Goal: Entertainment & Leisure: Browse casually

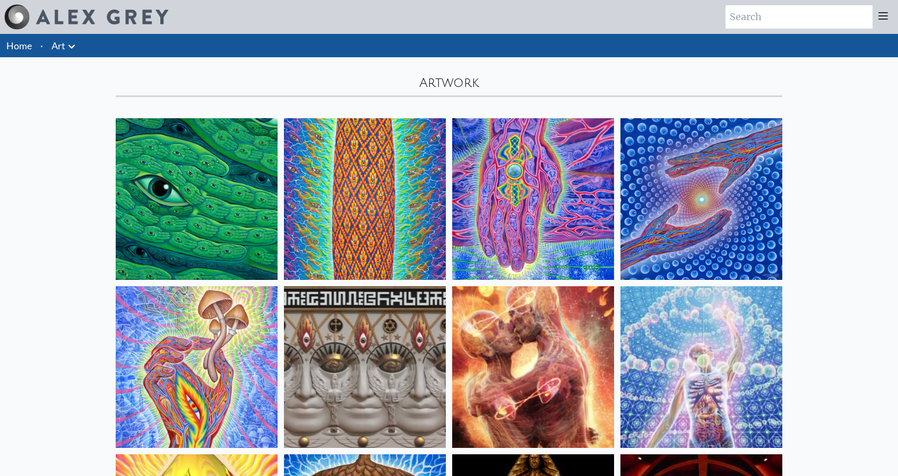
click at [179, 162] on img at bounding box center [197, 199] width 162 height 162
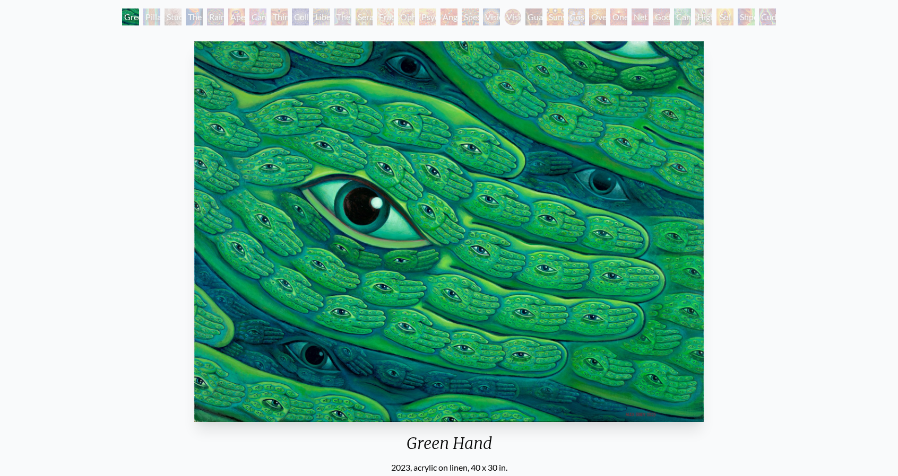
scroll to position [53, 0]
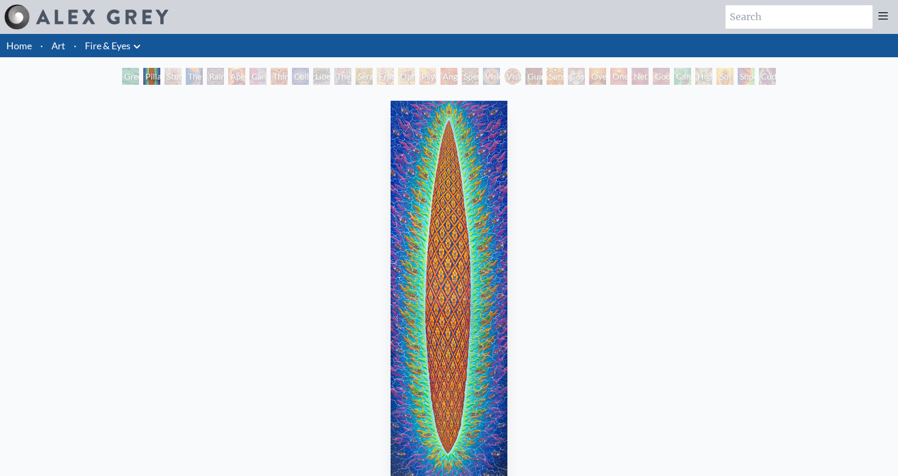
click at [439, 273] on img "2 / 31" at bounding box center [448, 291] width 117 height 381
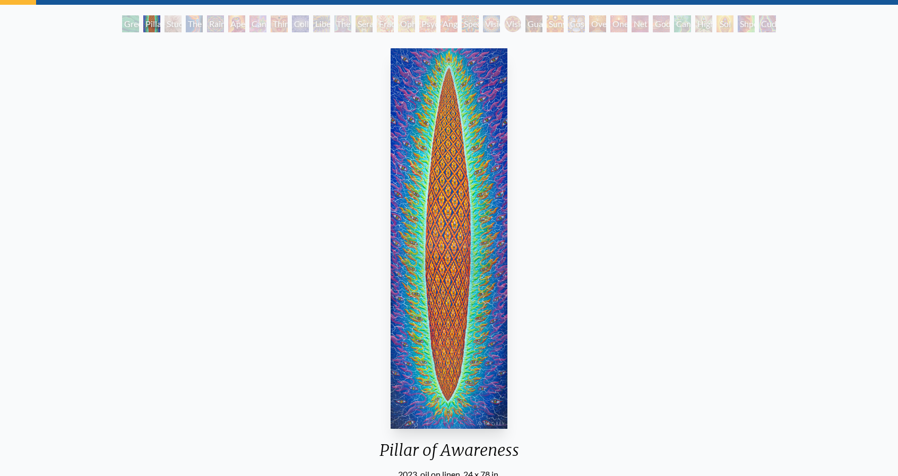
scroll to position [53, 0]
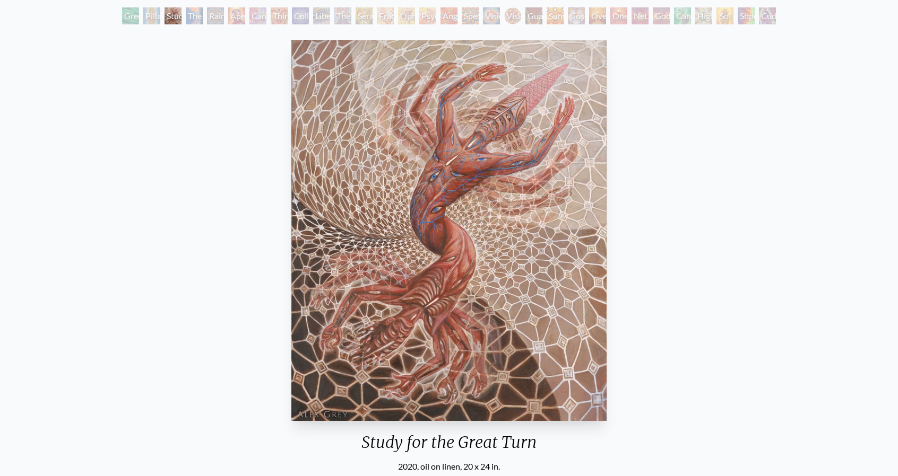
scroll to position [53, 0]
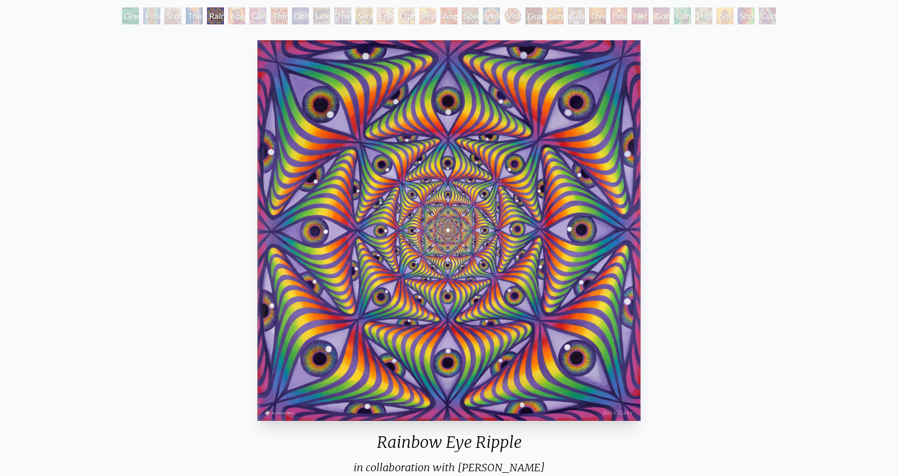
scroll to position [53, 0]
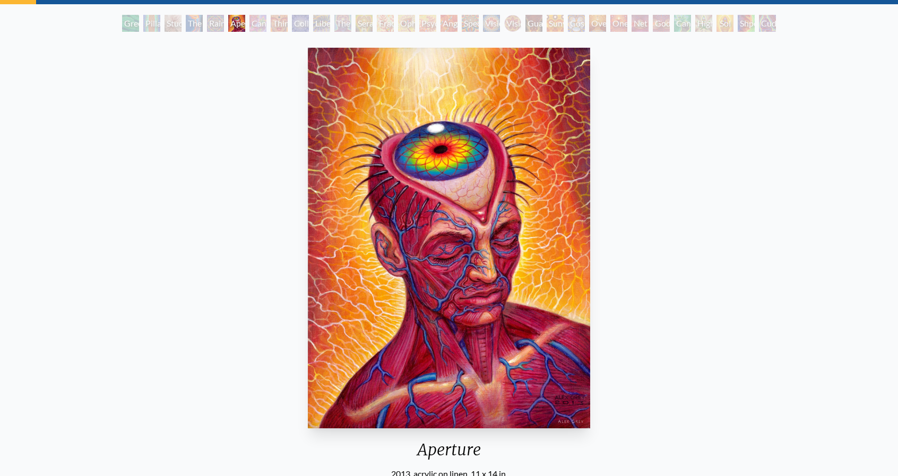
scroll to position [74, 0]
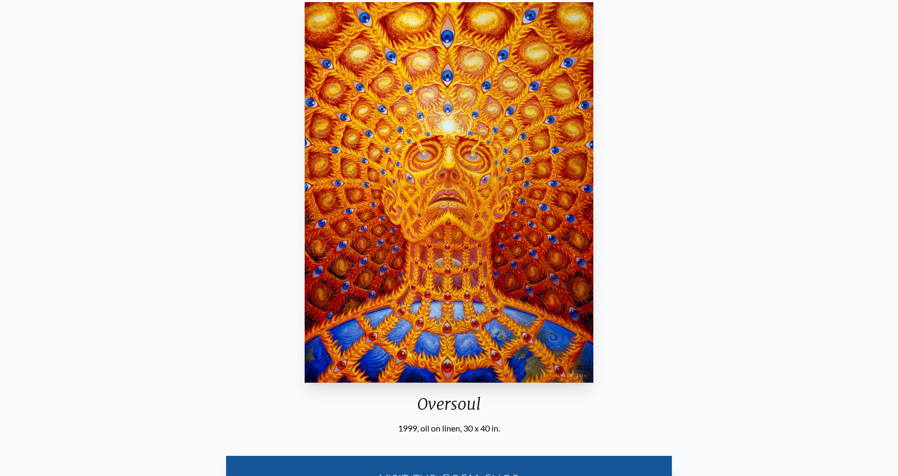
scroll to position [106, 0]
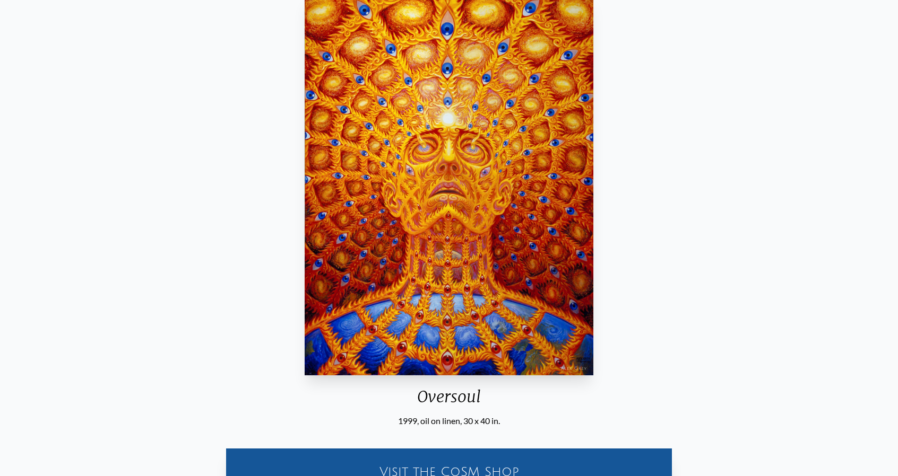
click at [472, 151] on img "23 / 31" at bounding box center [448, 185] width 289 height 381
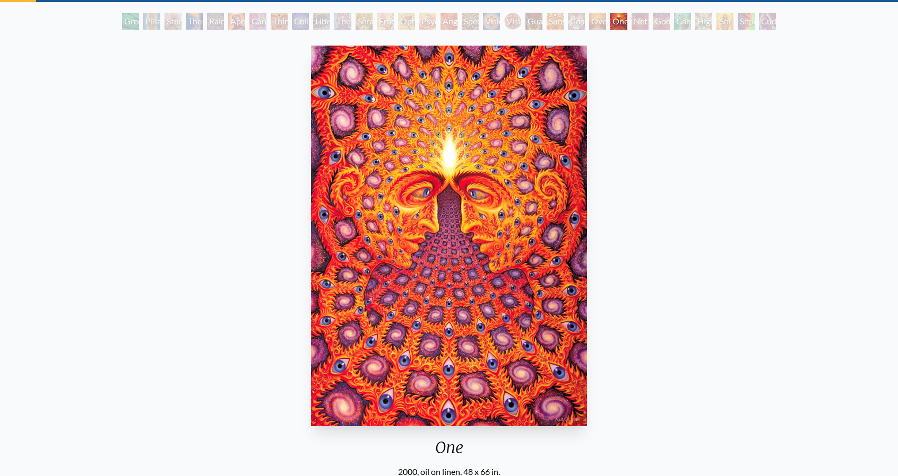
scroll to position [53, 0]
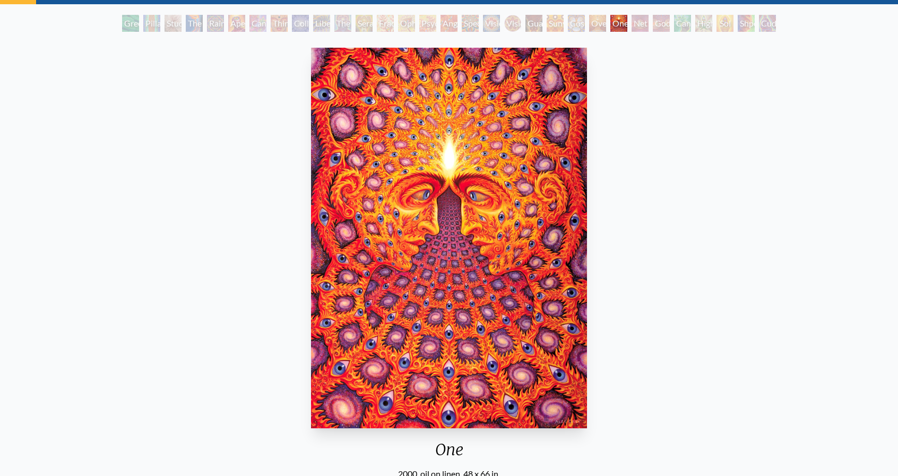
click at [436, 158] on img "24 / 31" at bounding box center [448, 238] width 275 height 381
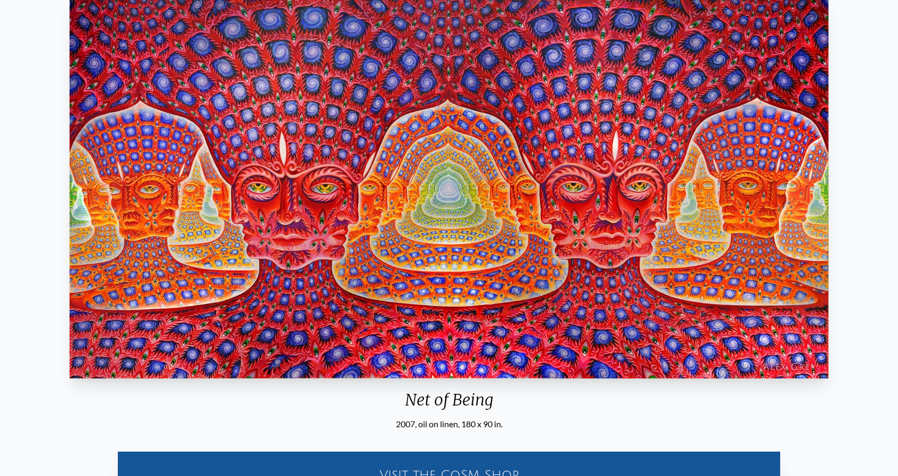
scroll to position [106, 0]
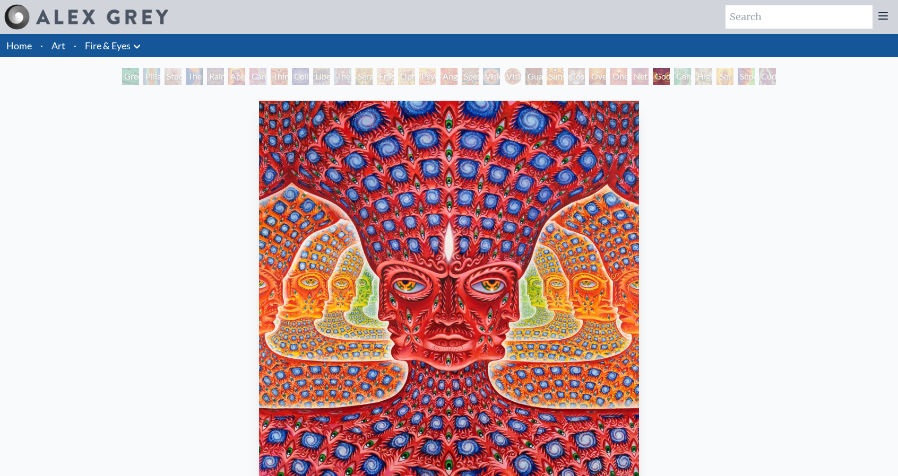
click at [402, 234] on img "26 / 31" at bounding box center [449, 291] width 380 height 381
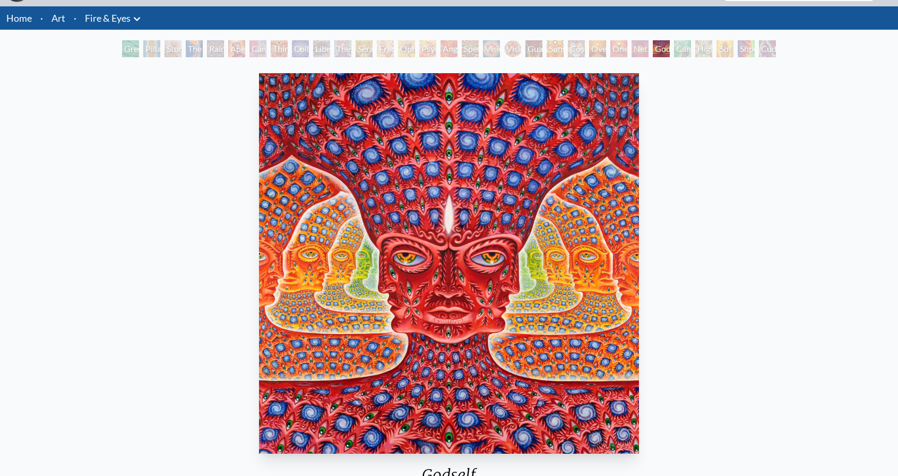
scroll to position [106, 0]
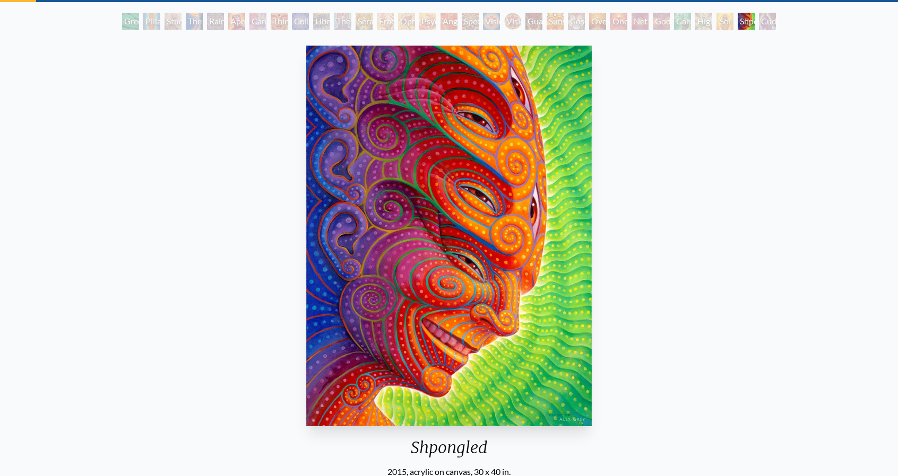
scroll to position [53, 0]
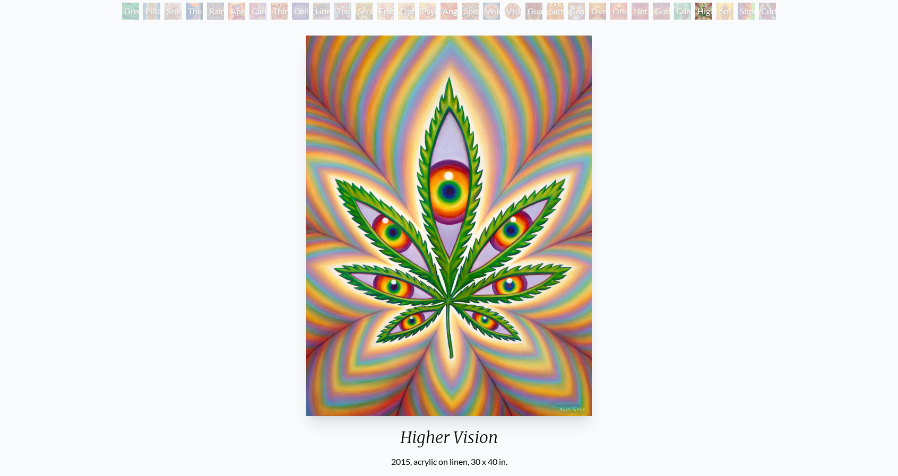
scroll to position [74, 0]
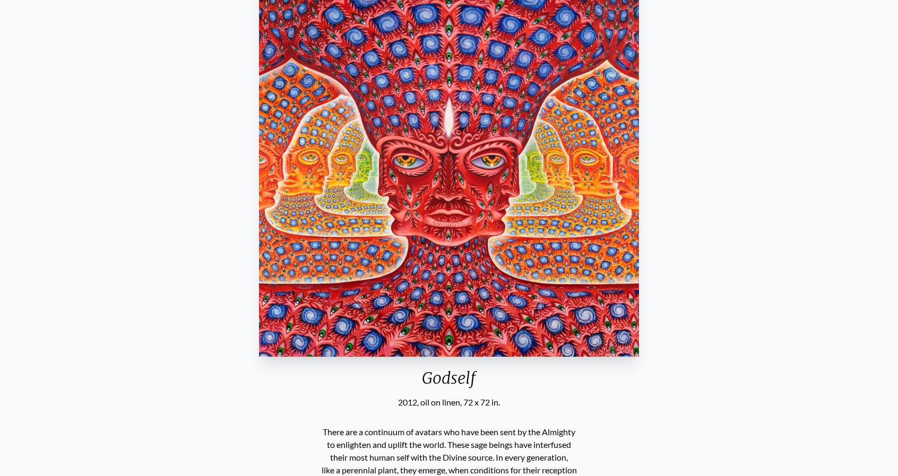
scroll to position [42, 0]
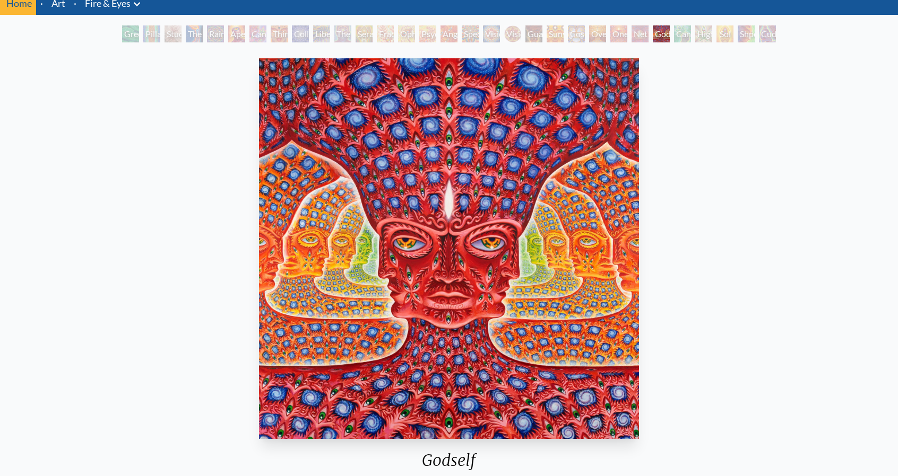
click at [524, 125] on img "26 / 31" at bounding box center [449, 248] width 380 height 381
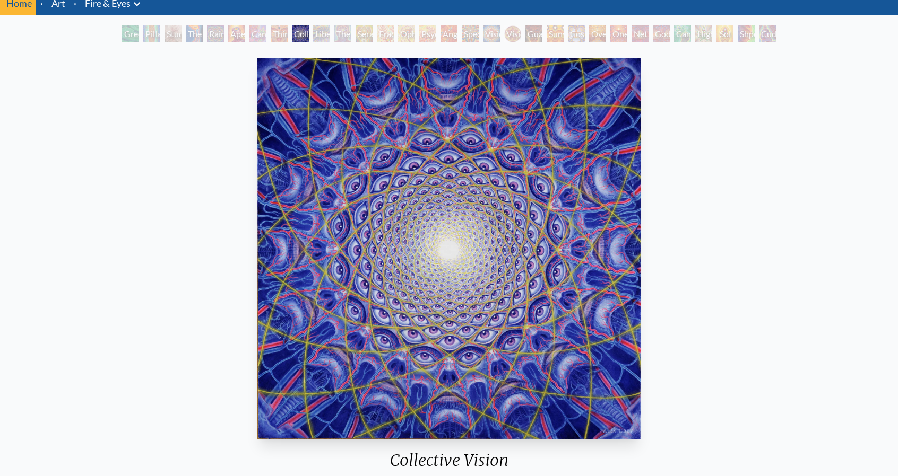
click at [517, 180] on img "9 / 31" at bounding box center [449, 248] width 384 height 381
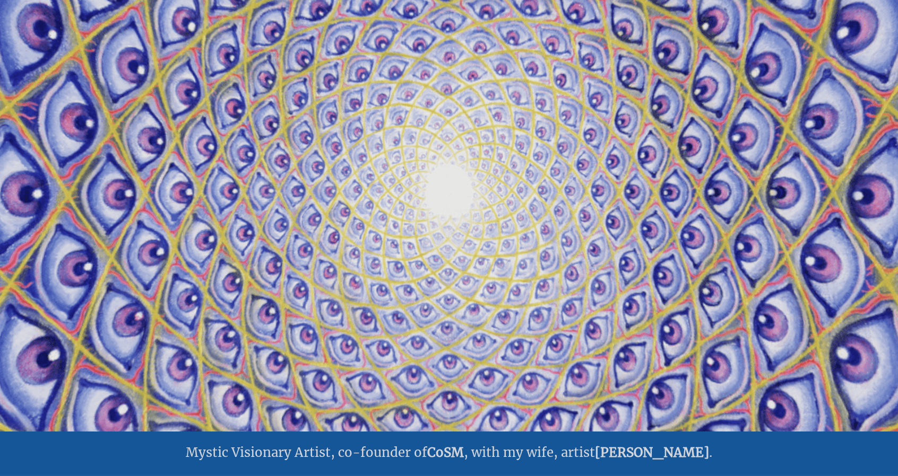
scroll to position [106, 0]
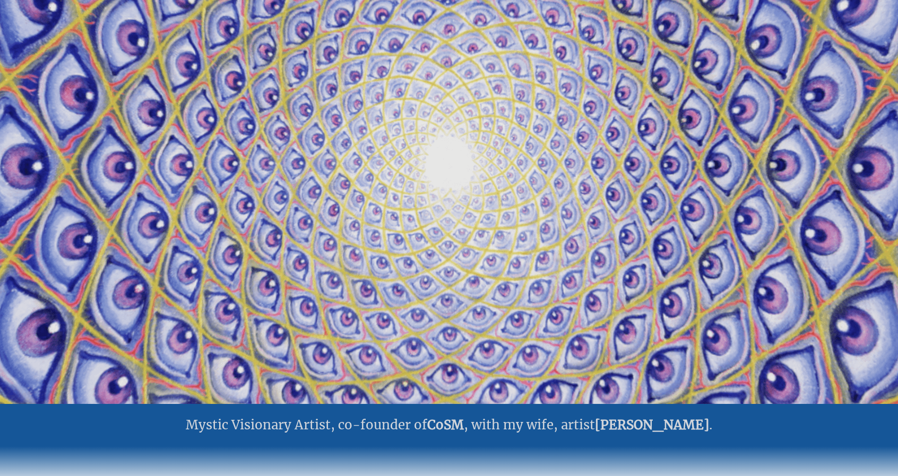
drag, startPoint x: 384, startPoint y: 195, endPoint x: 434, endPoint y: 197, distance: 51.0
click at [432, 197] on video "Your browser does not support the video tag." at bounding box center [448, 166] width 1061 height 597
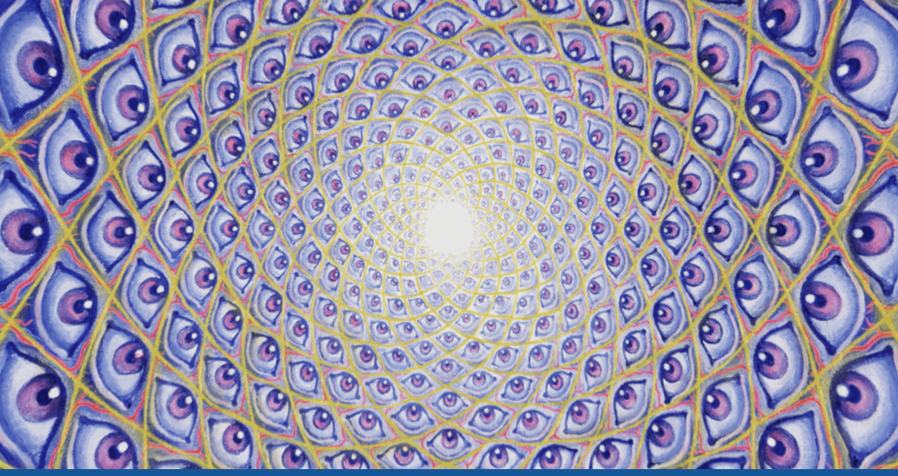
scroll to position [53, 0]
